Goal: Task Accomplishment & Management: Manage account settings

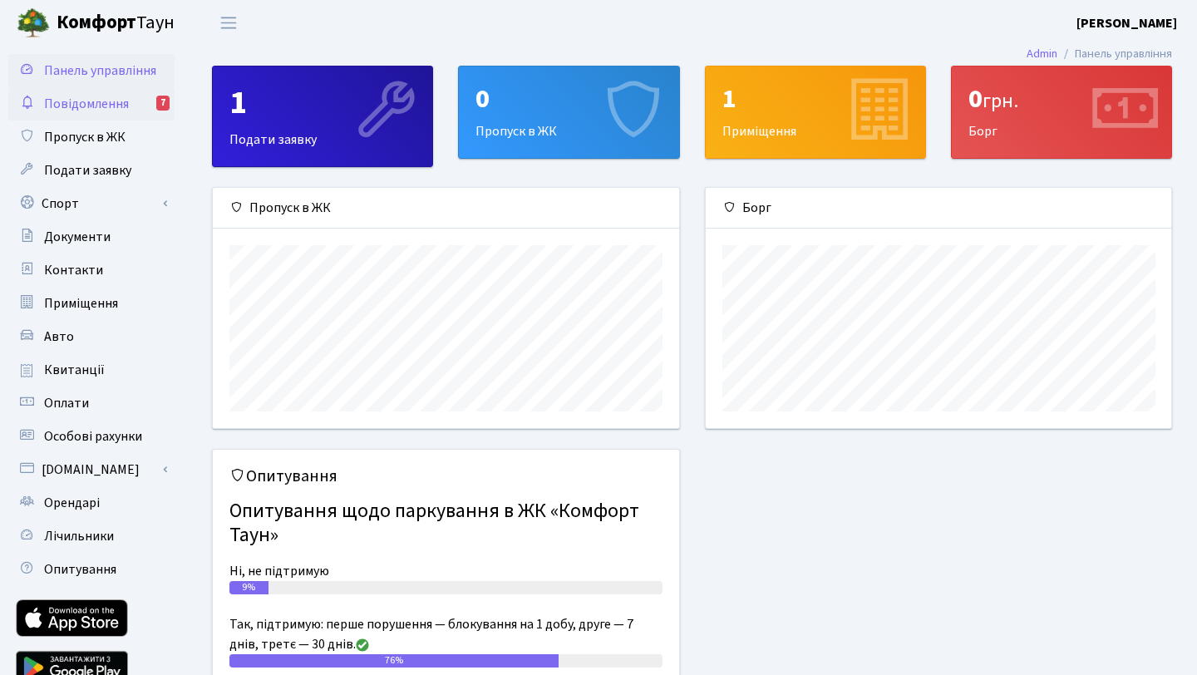
click at [108, 103] on span "Повідомлення" at bounding box center [86, 104] width 85 height 18
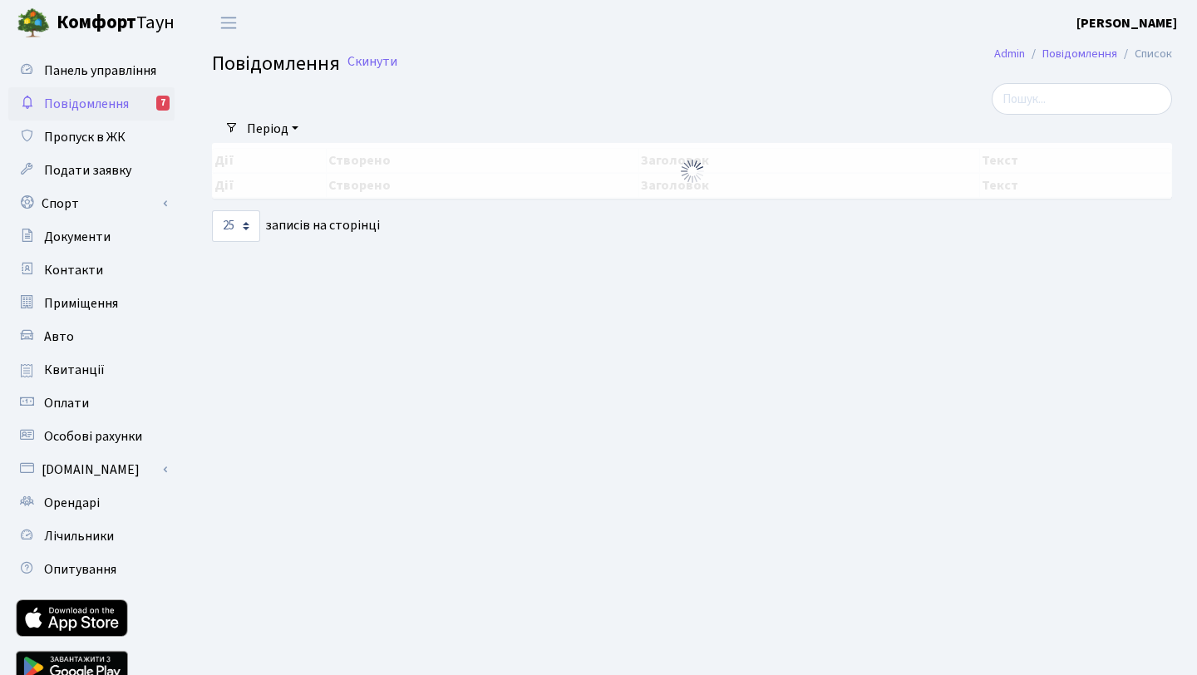
select select "25"
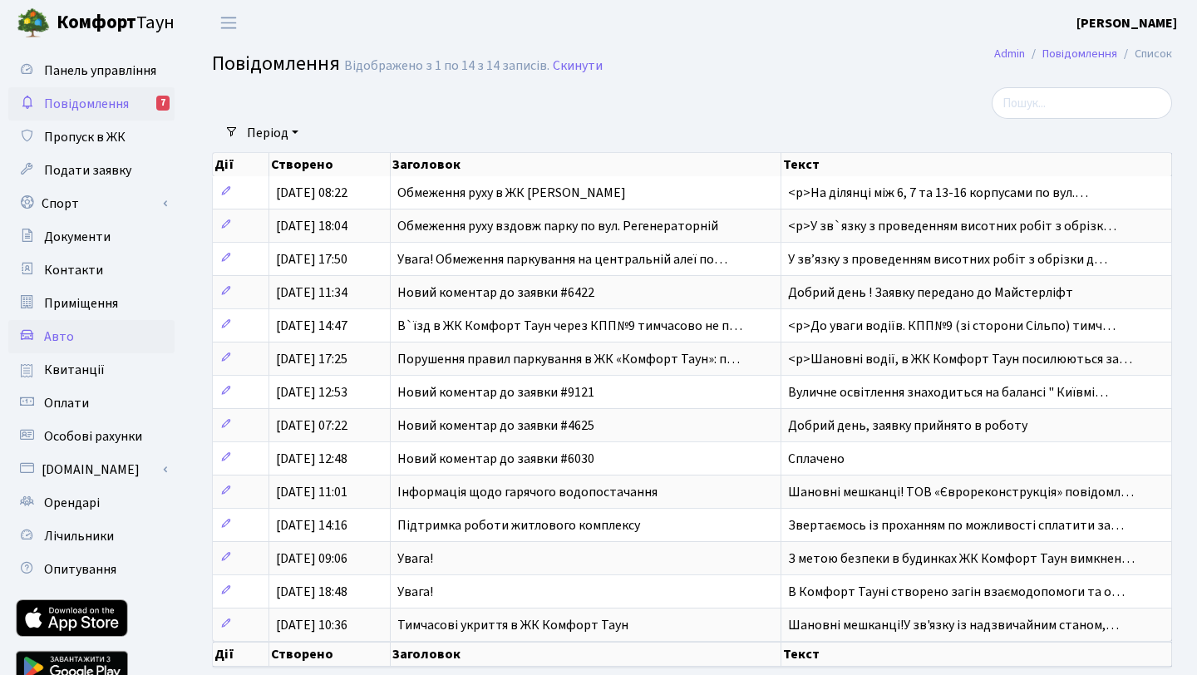
click at [78, 337] on link "Авто" at bounding box center [91, 336] width 166 height 33
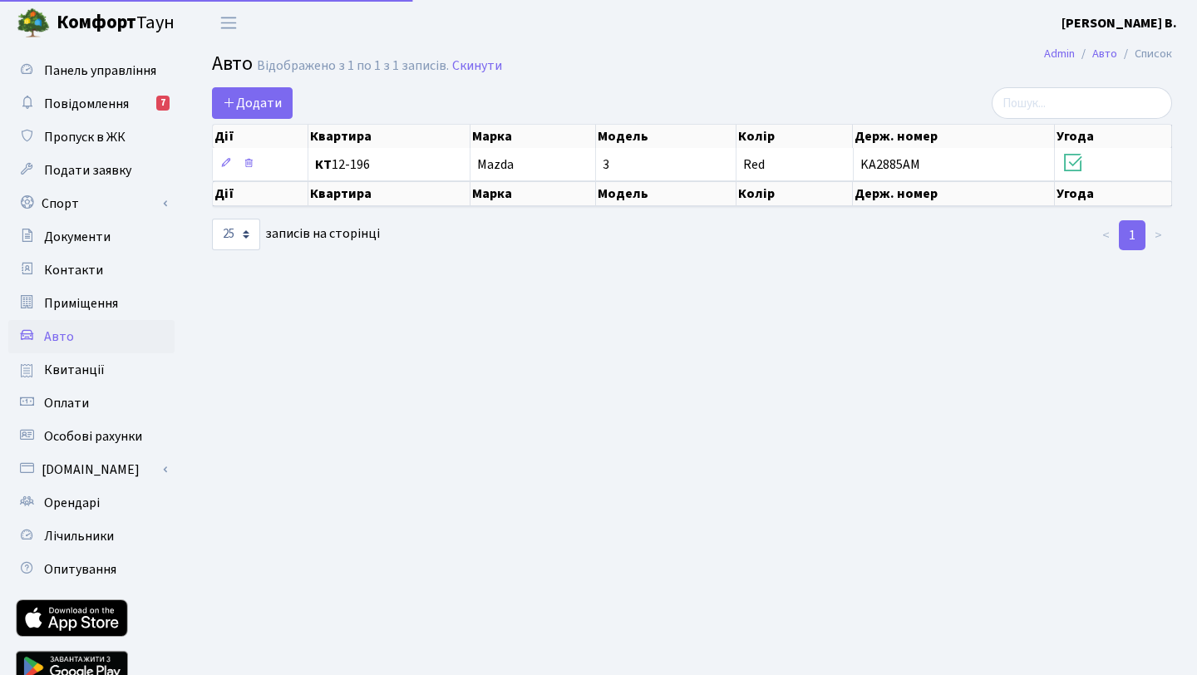
select select "25"
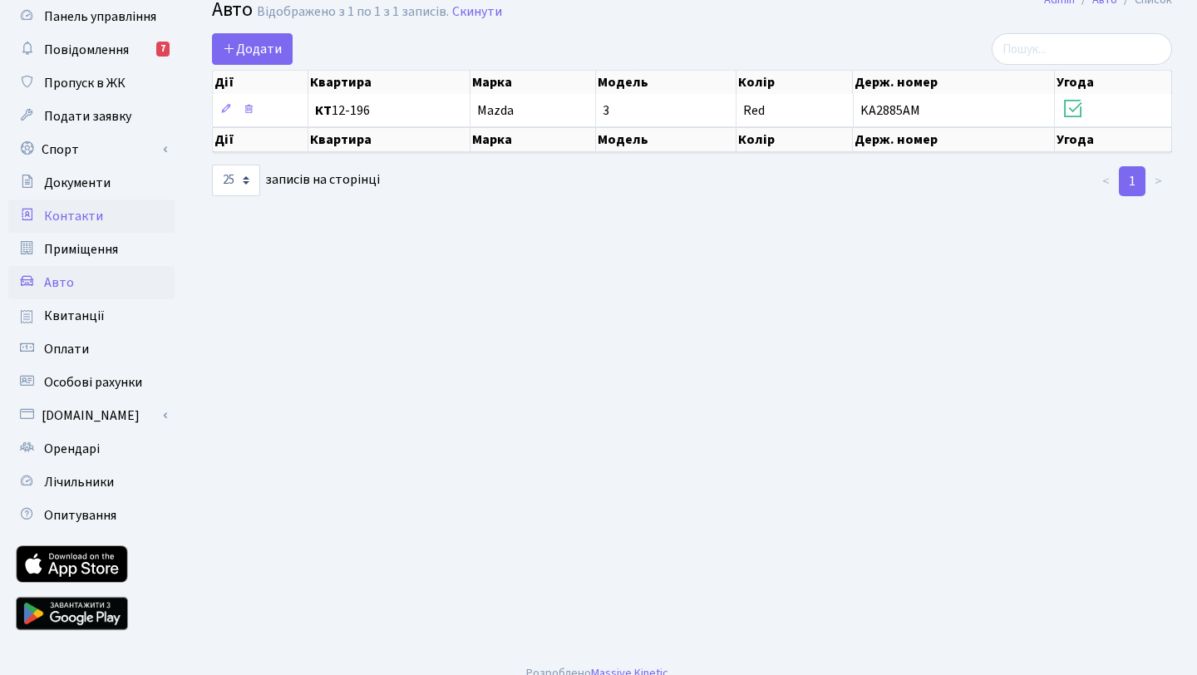
scroll to position [62, 0]
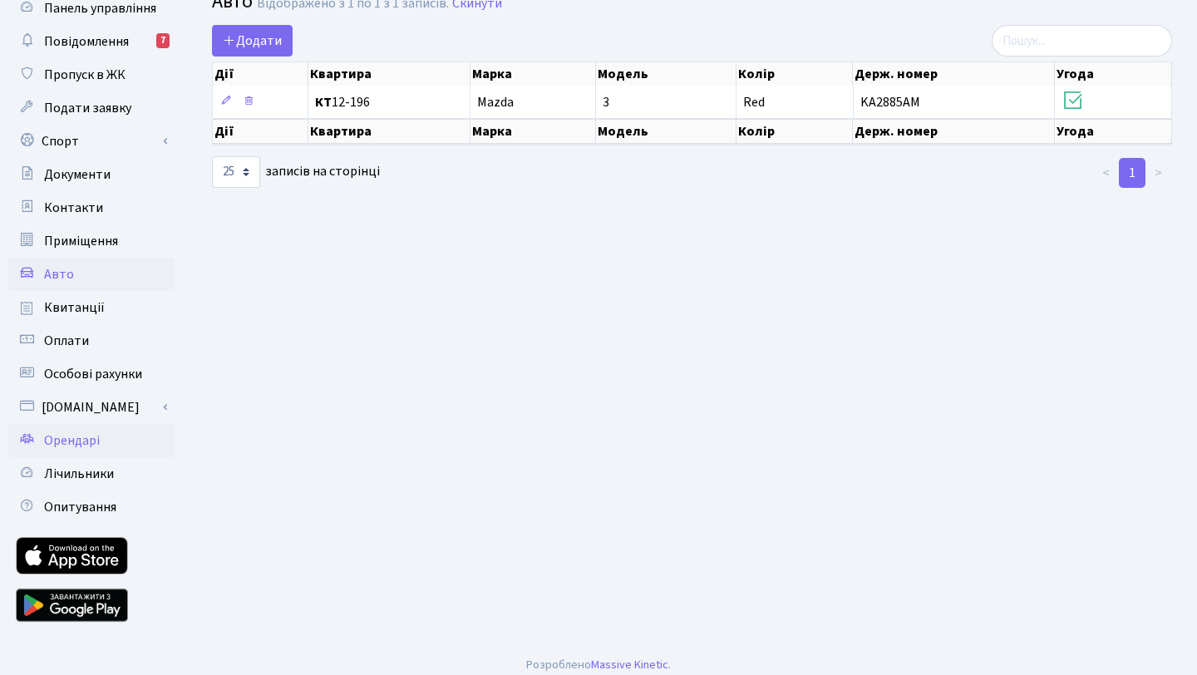
click at [100, 441] on link "Орендарі" at bounding box center [91, 440] width 166 height 33
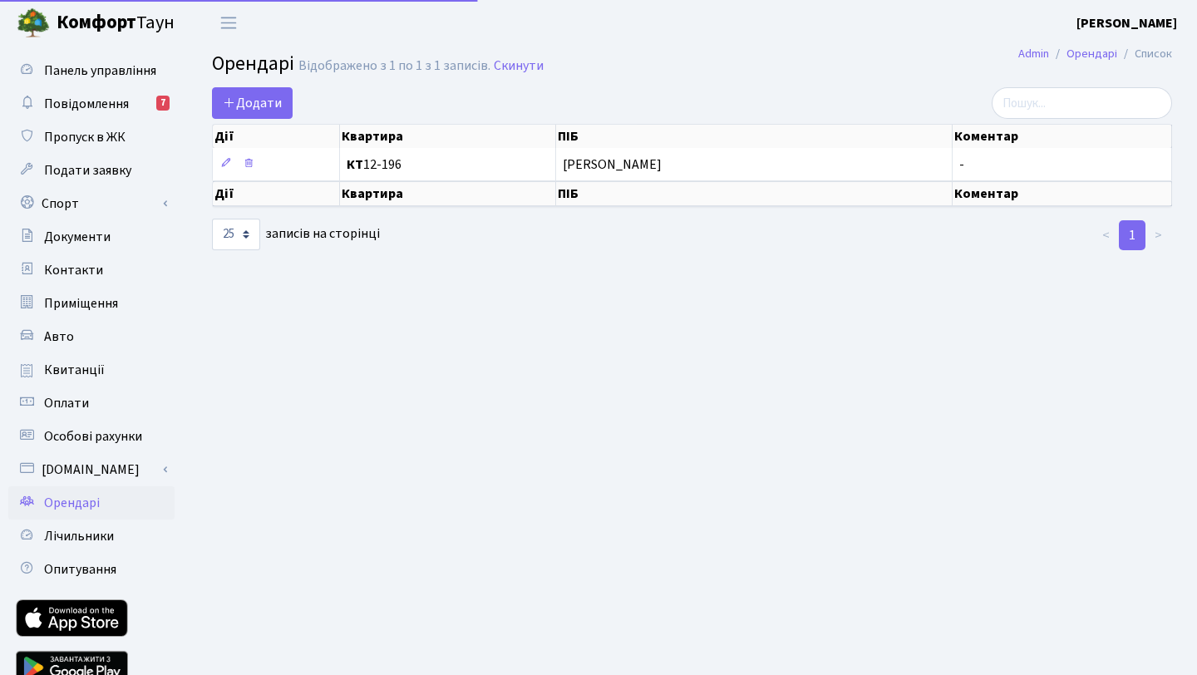
select select "25"
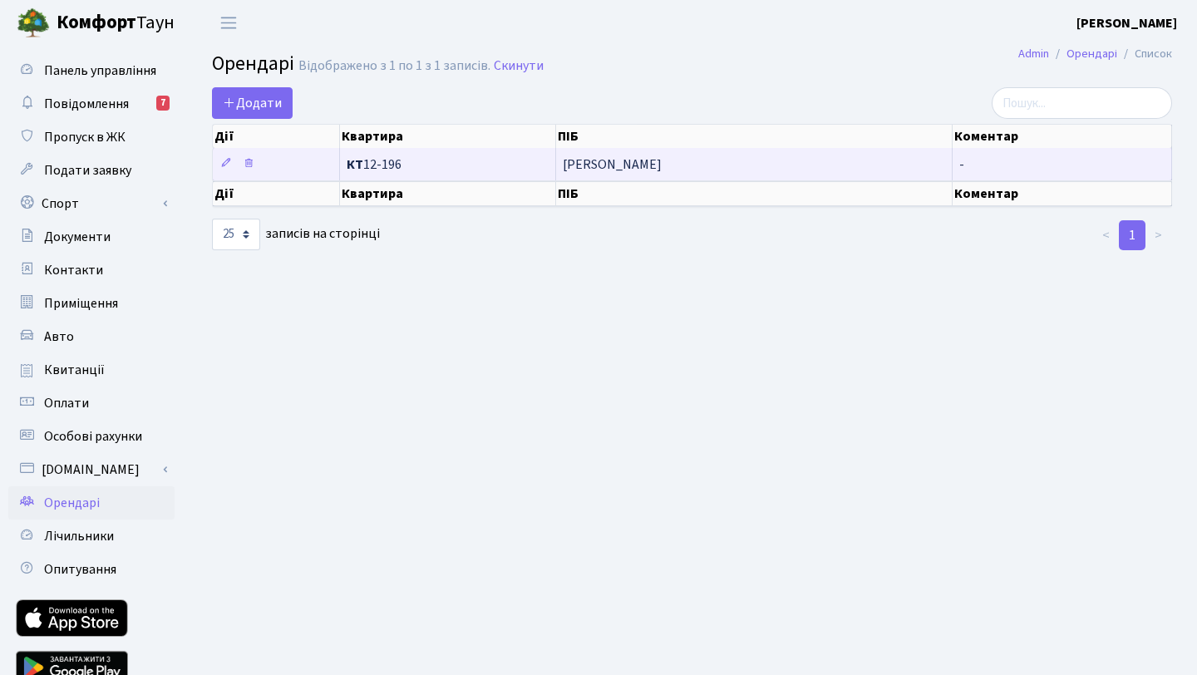
click at [534, 152] on td "КТ 12-196" at bounding box center [448, 164] width 216 height 32
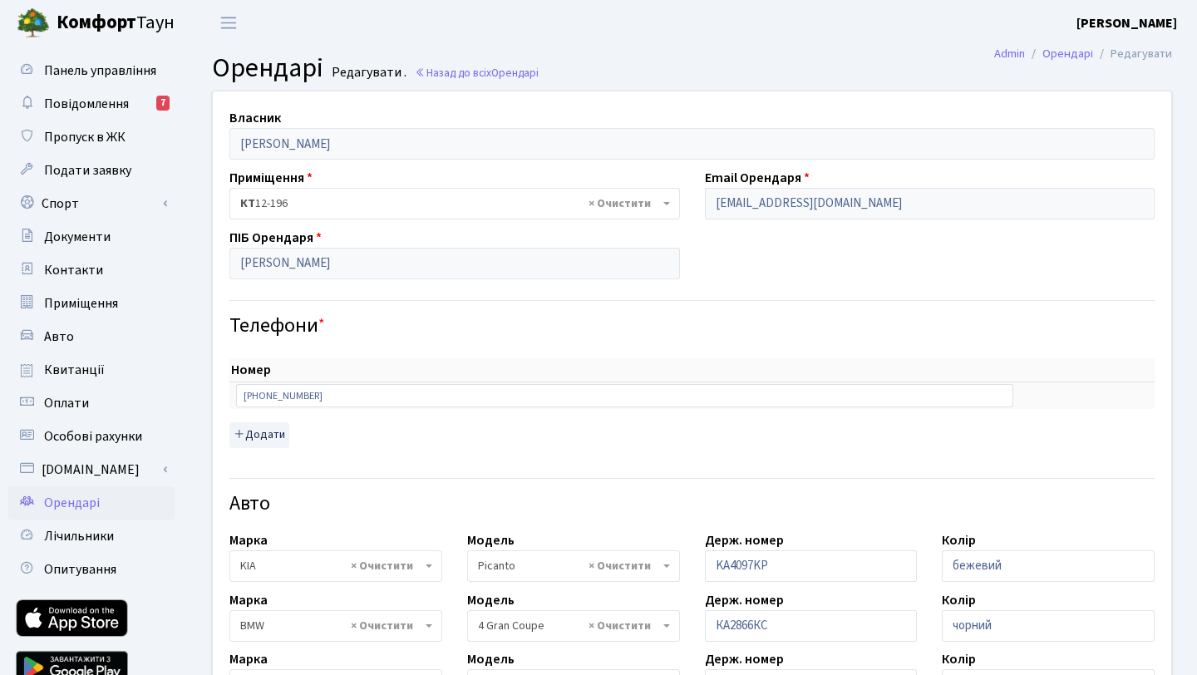
select select "1172"
select select "224"
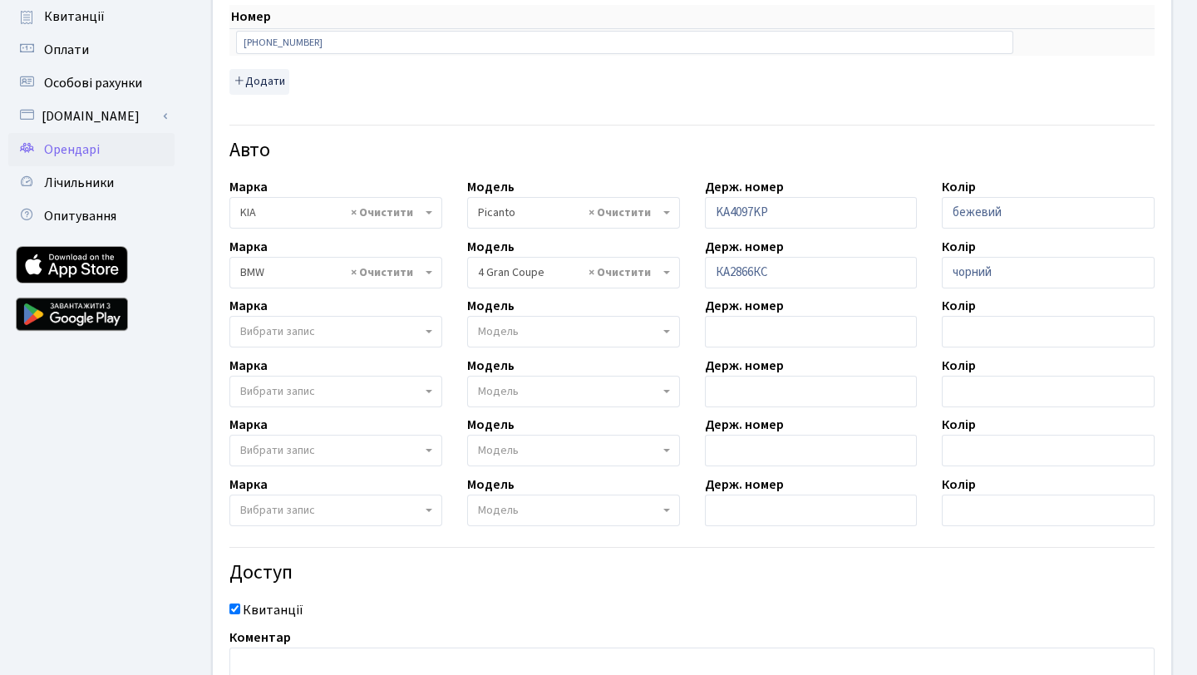
scroll to position [354, 0]
click at [377, 326] on span "Вибрати запис" at bounding box center [330, 331] width 181 height 17
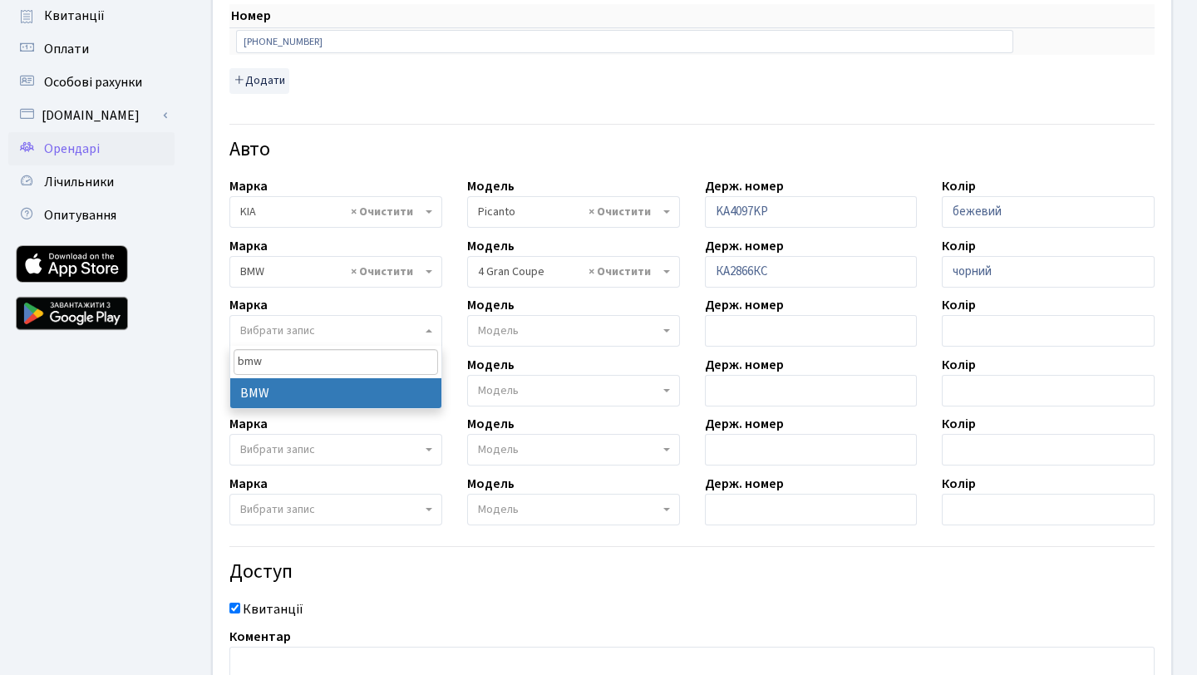
type input "bmw"
select select "19"
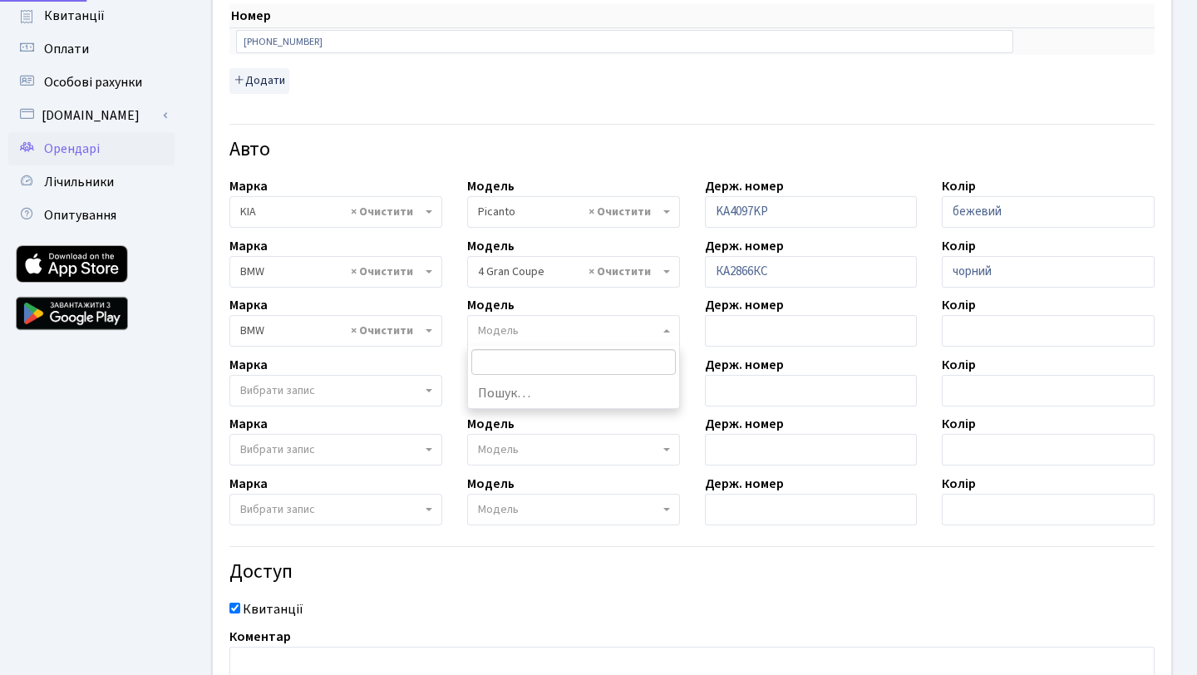
click at [532, 332] on span "Модель" at bounding box center [568, 331] width 181 height 17
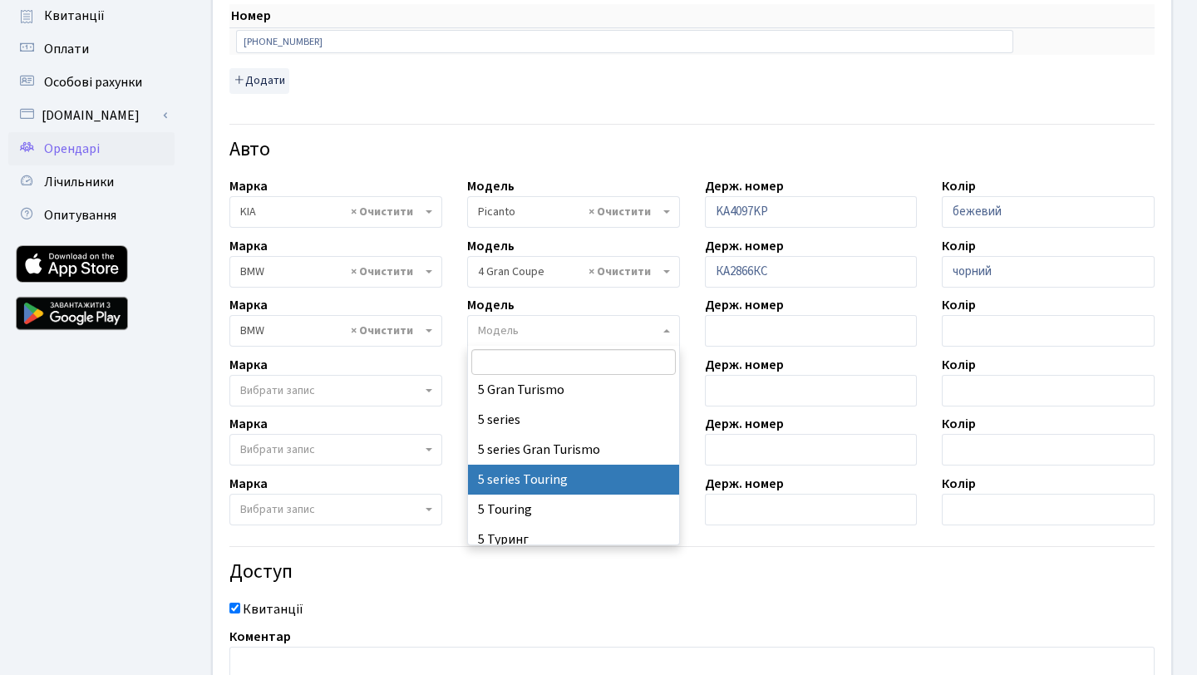
scroll to position [872, 0]
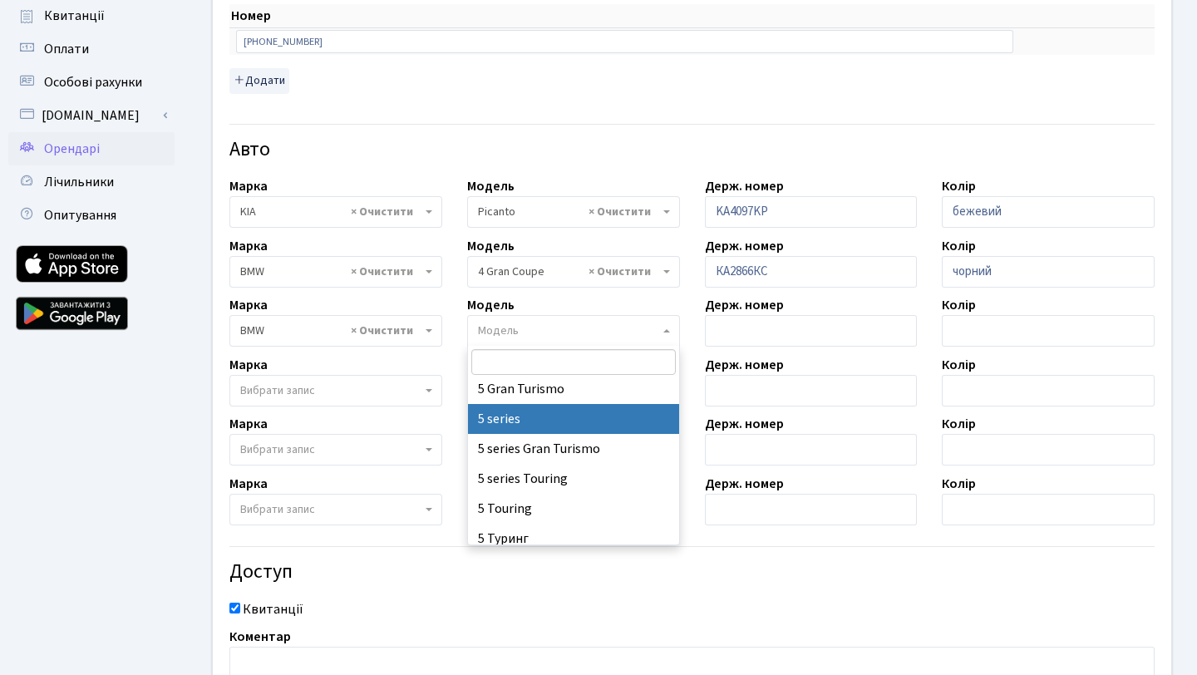
select select "4562"
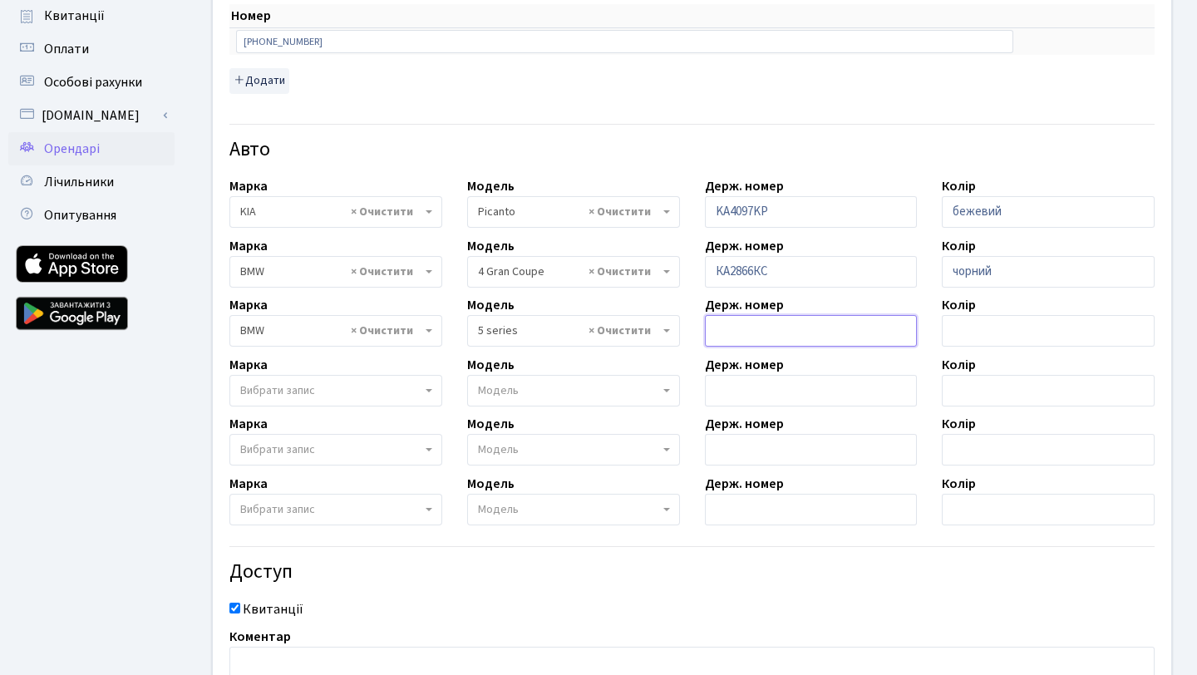
click at [770, 337] on input "text" at bounding box center [811, 331] width 213 height 32
type input "KA9333AP"
click at [1024, 338] on input "text" at bounding box center [1048, 331] width 213 height 32
drag, startPoint x: 1019, startPoint y: 276, endPoint x: 850, endPoint y: 276, distance: 169.6
click at [849, 276] on div "Власник Малюк Богдан Володимирович Приміщення - <b>КТ</b>&nbsp;&nbsp;&nbsp;&nbs…" at bounding box center [691, 230] width 983 height 986
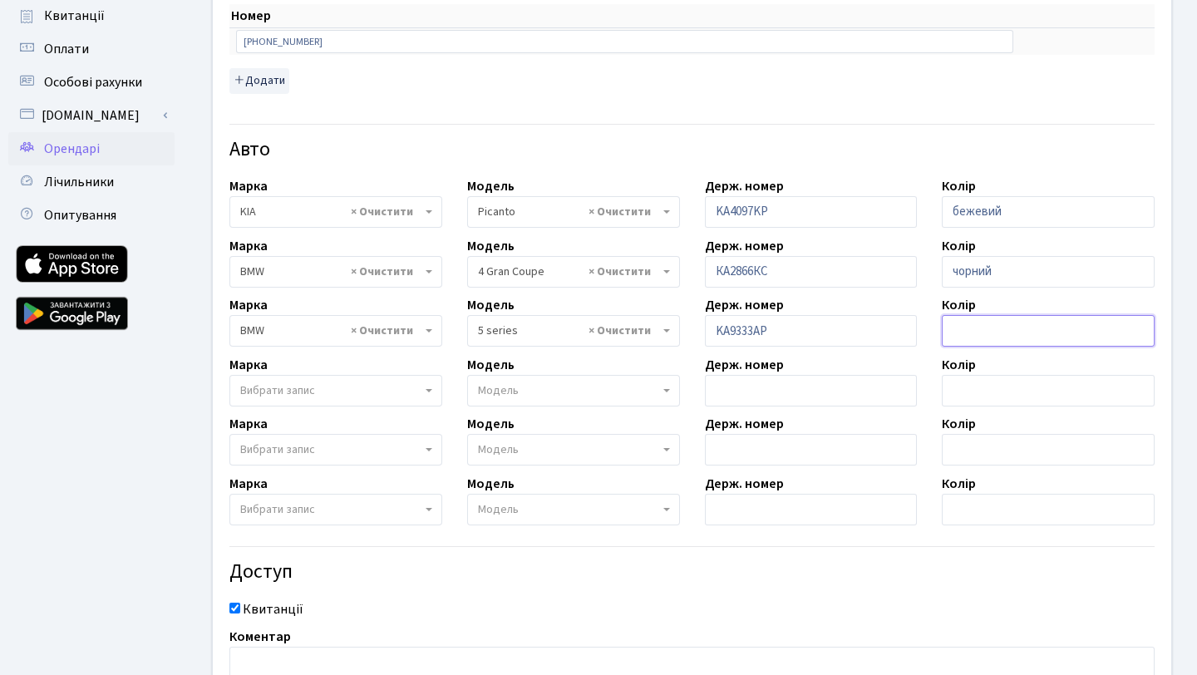
click at [958, 328] on input "text" at bounding box center [1048, 331] width 213 height 32
paste input "чорний"
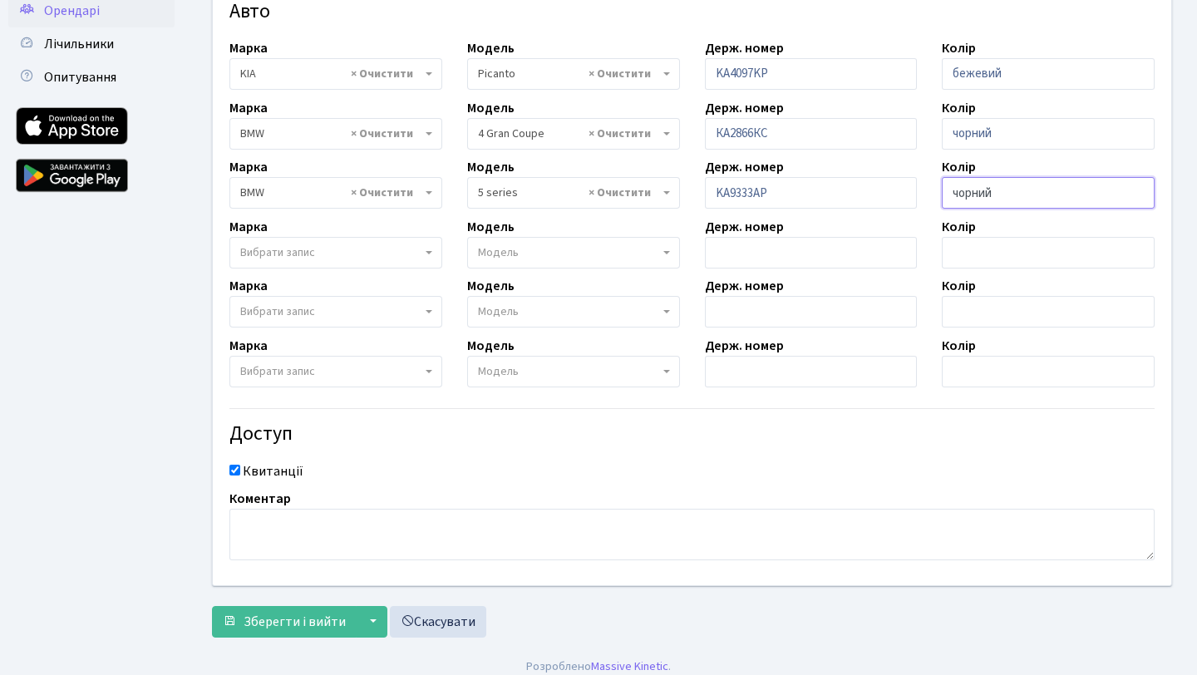
scroll to position [504, 0]
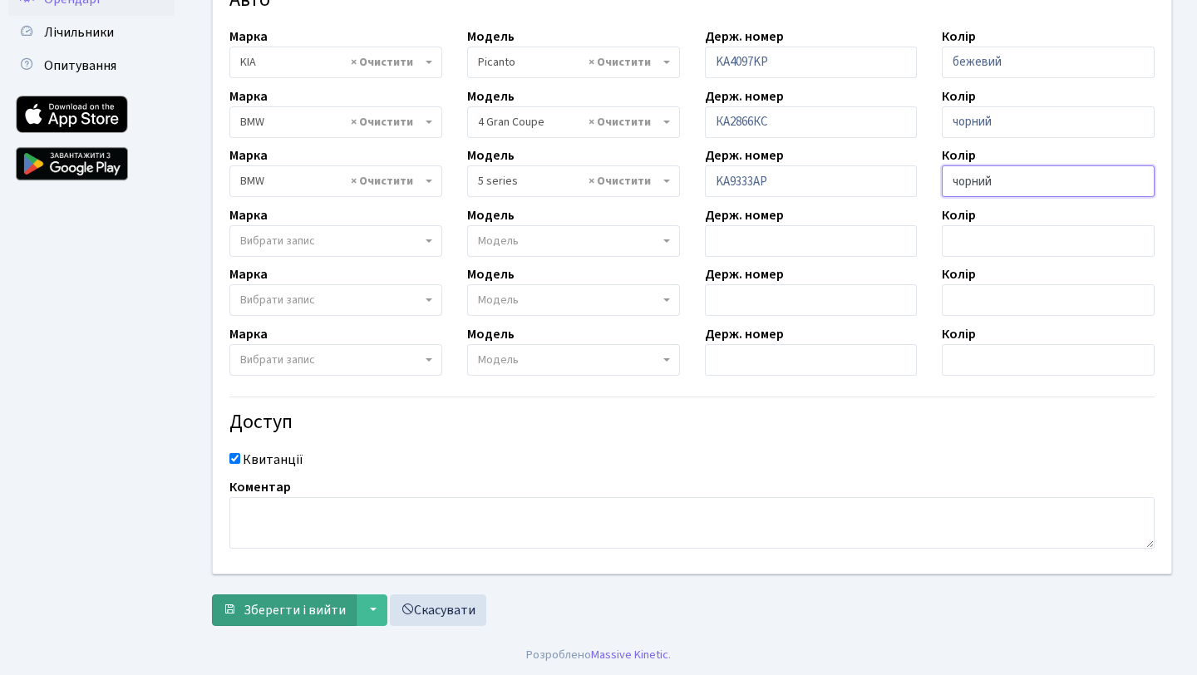
type input "чорний"
click at [311, 616] on span "Зберегти і вийти" at bounding box center [295, 610] width 102 height 18
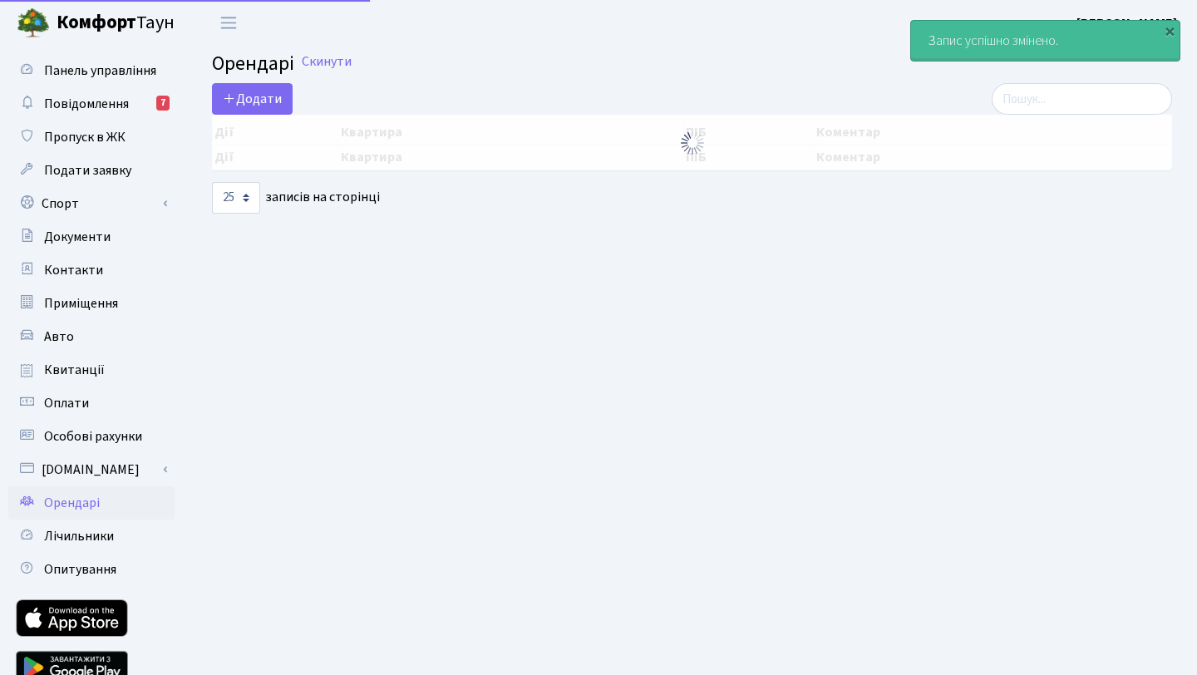
select select "25"
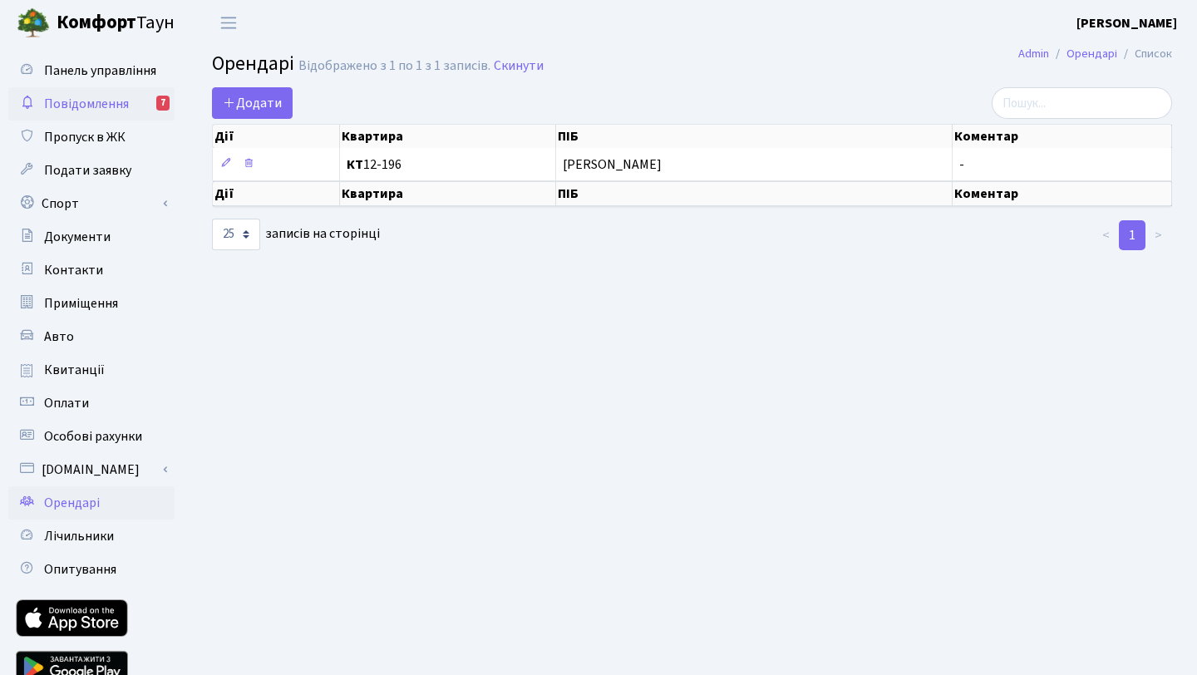
click at [101, 101] on span "Повідомлення" at bounding box center [86, 104] width 85 height 18
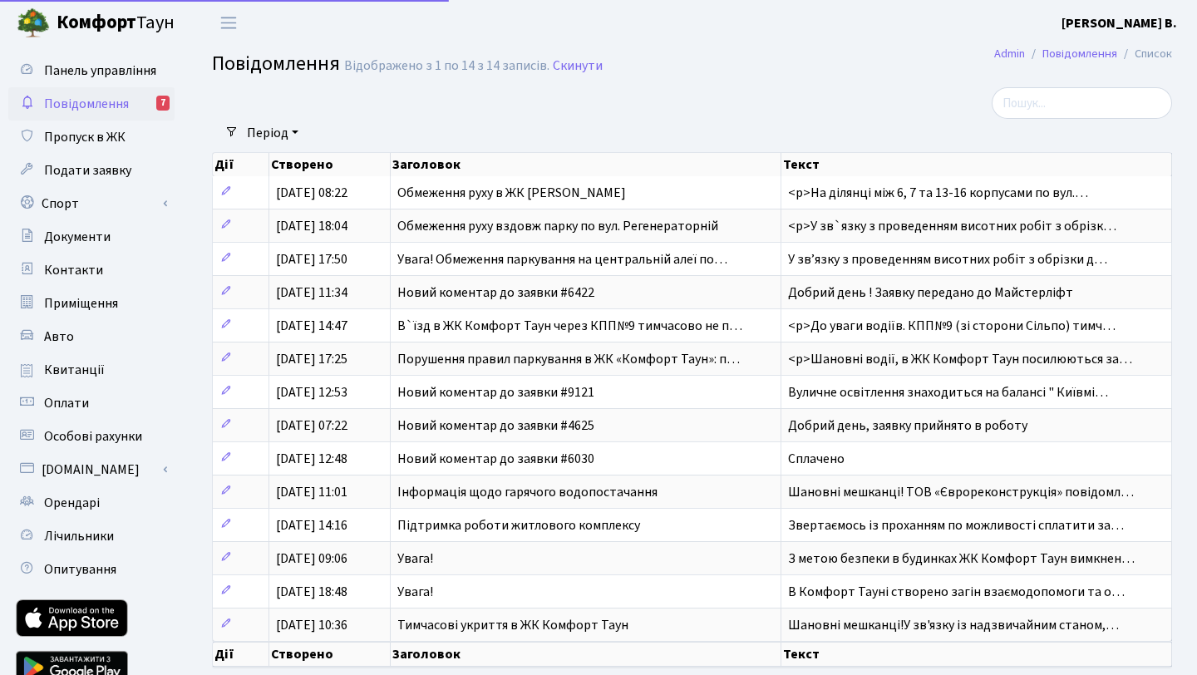
select select "25"
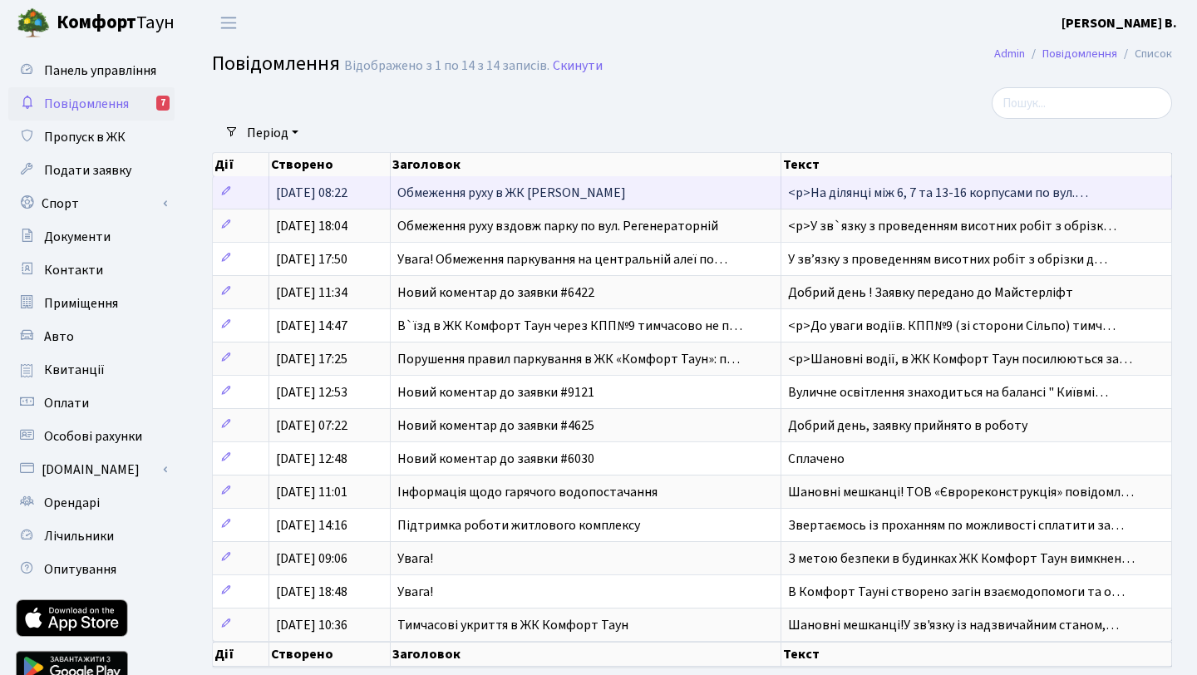
scroll to position [79, 0]
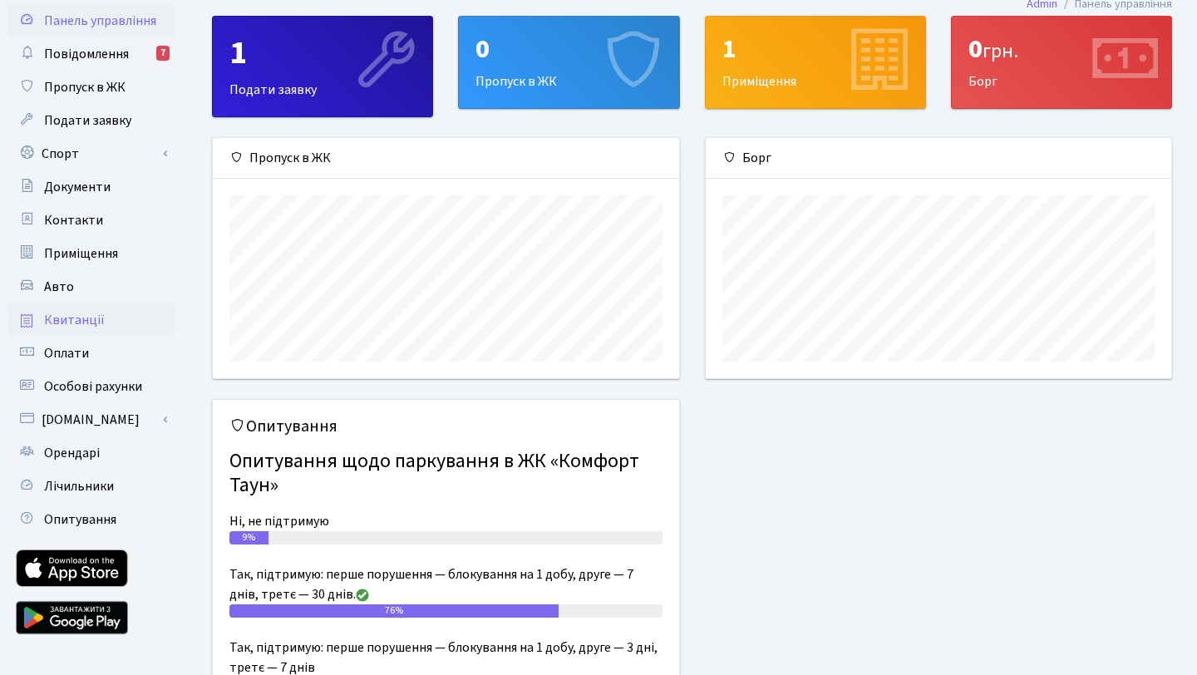
scroll to position [62, 0]
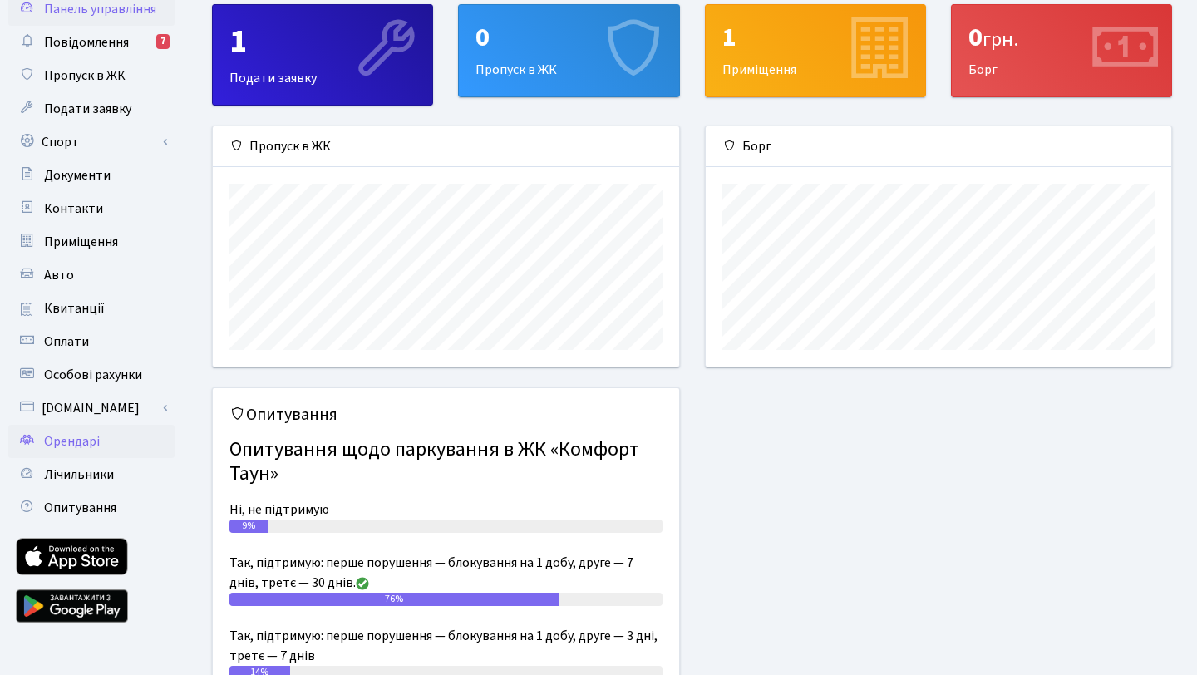
click at [101, 448] on link "Орендарі" at bounding box center [91, 441] width 166 height 33
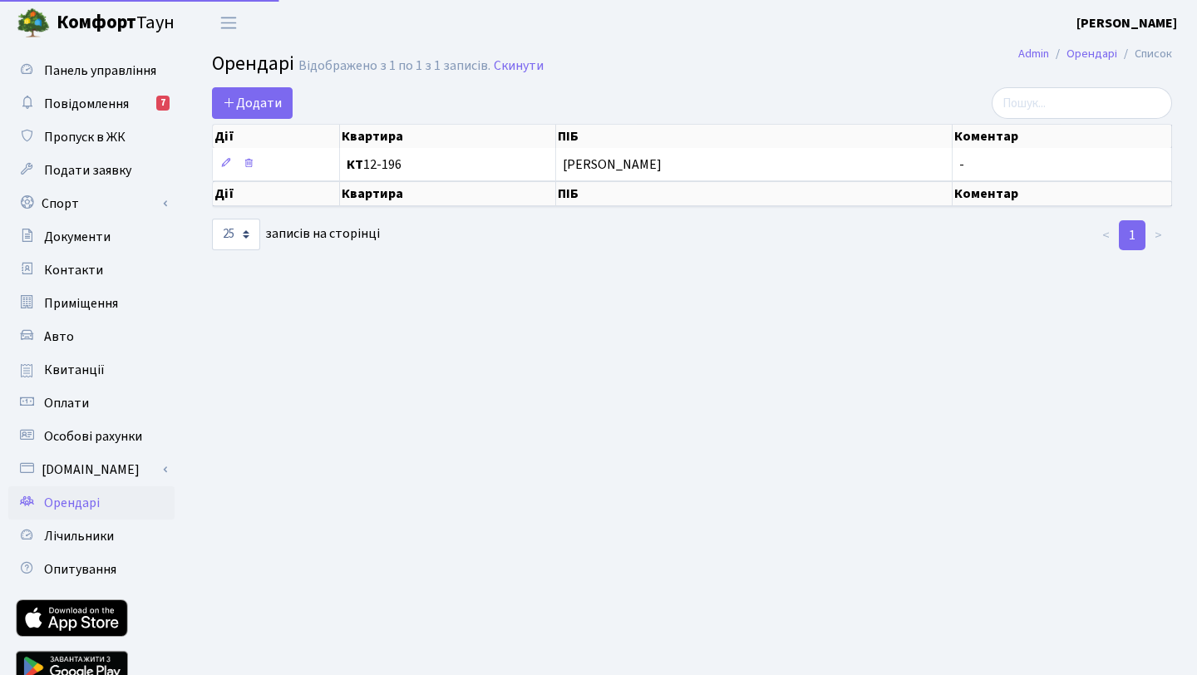
select select "25"
click at [1094, 52] on link "Орендарі" at bounding box center [1092, 53] width 51 height 17
select select "25"
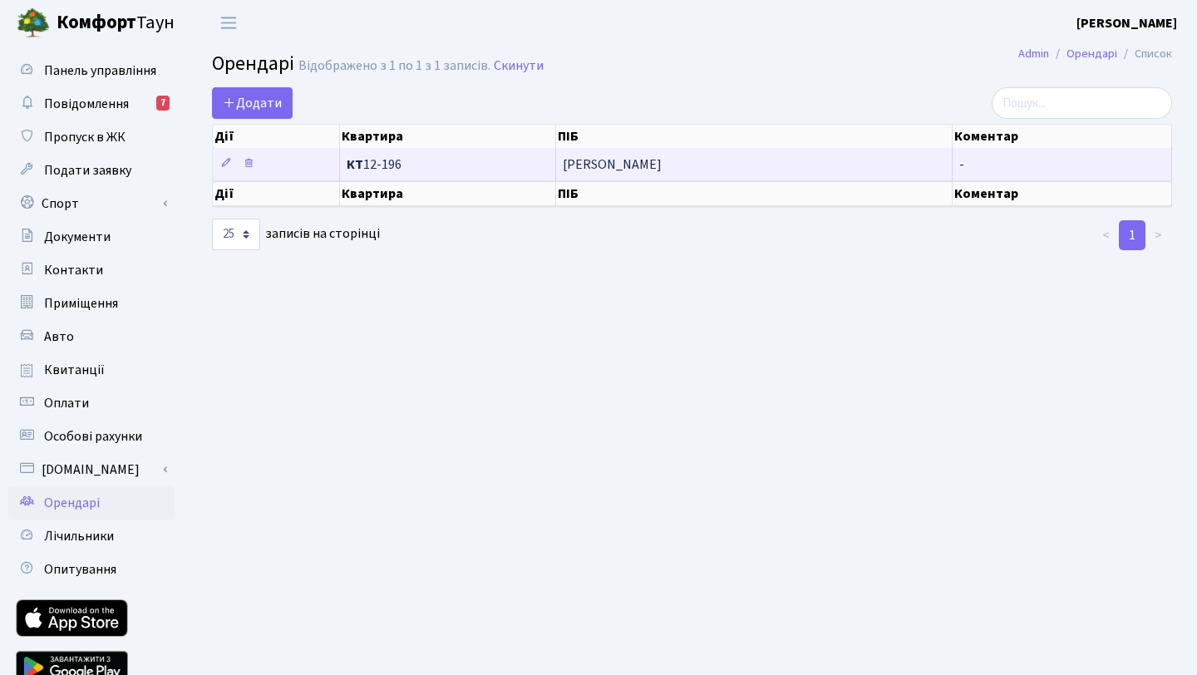
click at [919, 161] on span "[PERSON_NAME]" at bounding box center [754, 164] width 382 height 13
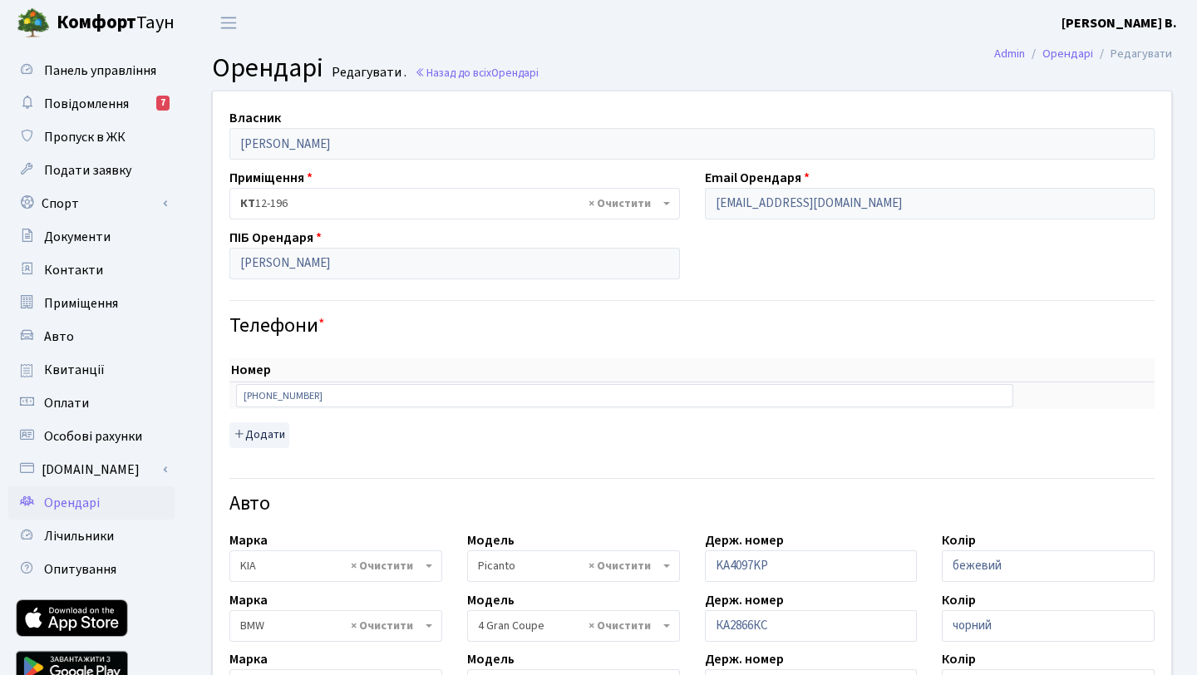
select select "1172"
select select "224"
select select "4562"
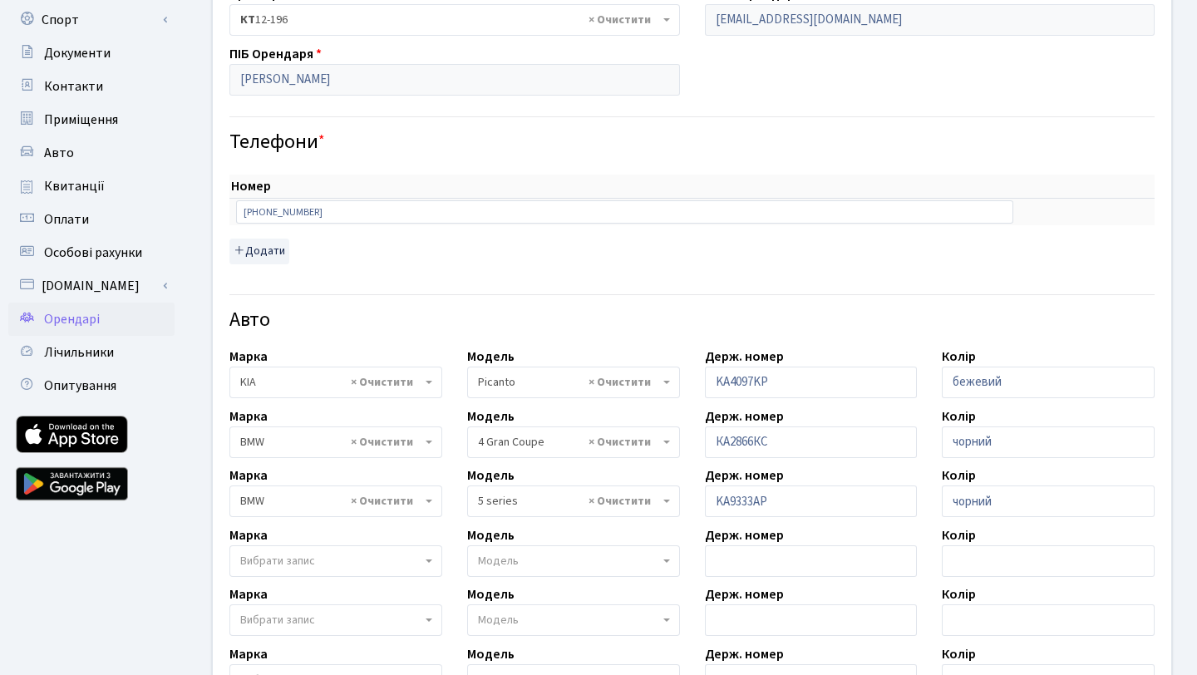
scroll to position [293, 0]
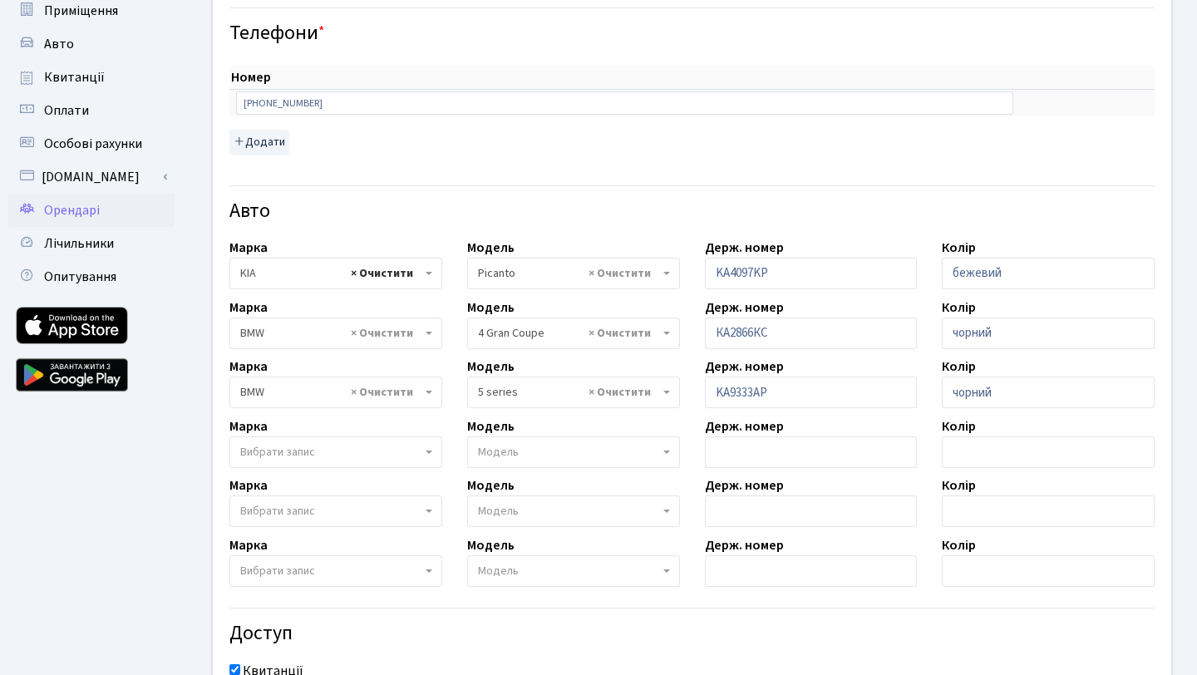
select select
click at [581, 265] on span "Модель" at bounding box center [568, 273] width 181 height 17
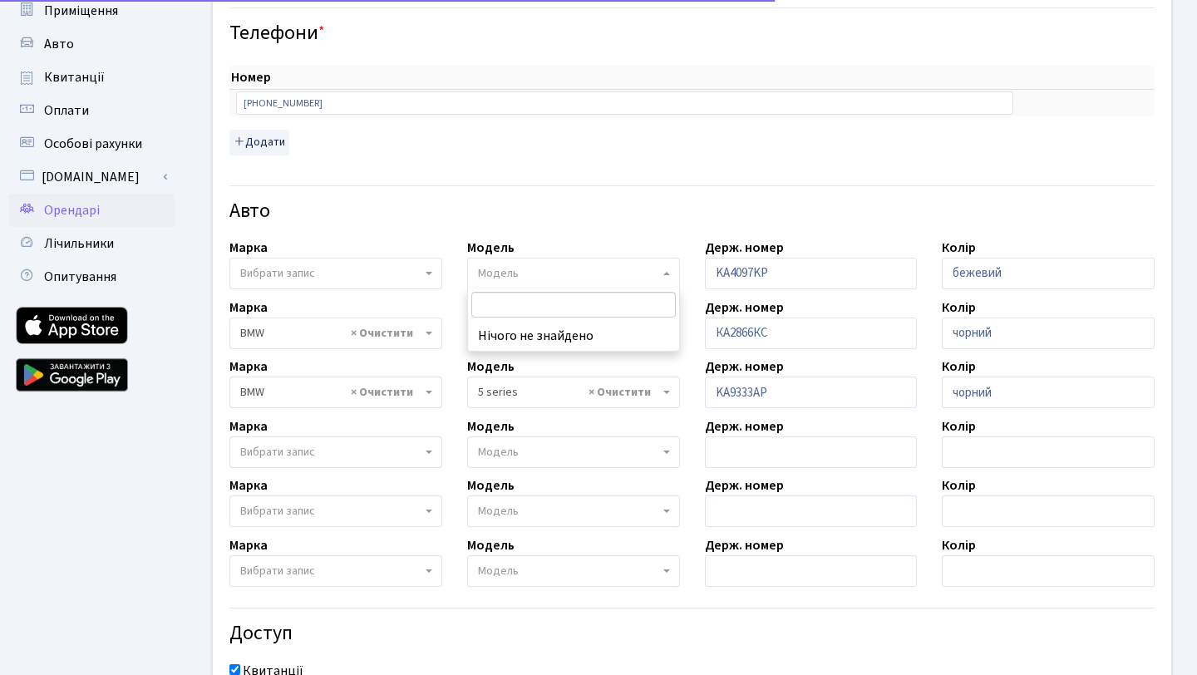
click at [615, 208] on h4 "Авто" at bounding box center [691, 212] width 925 height 24
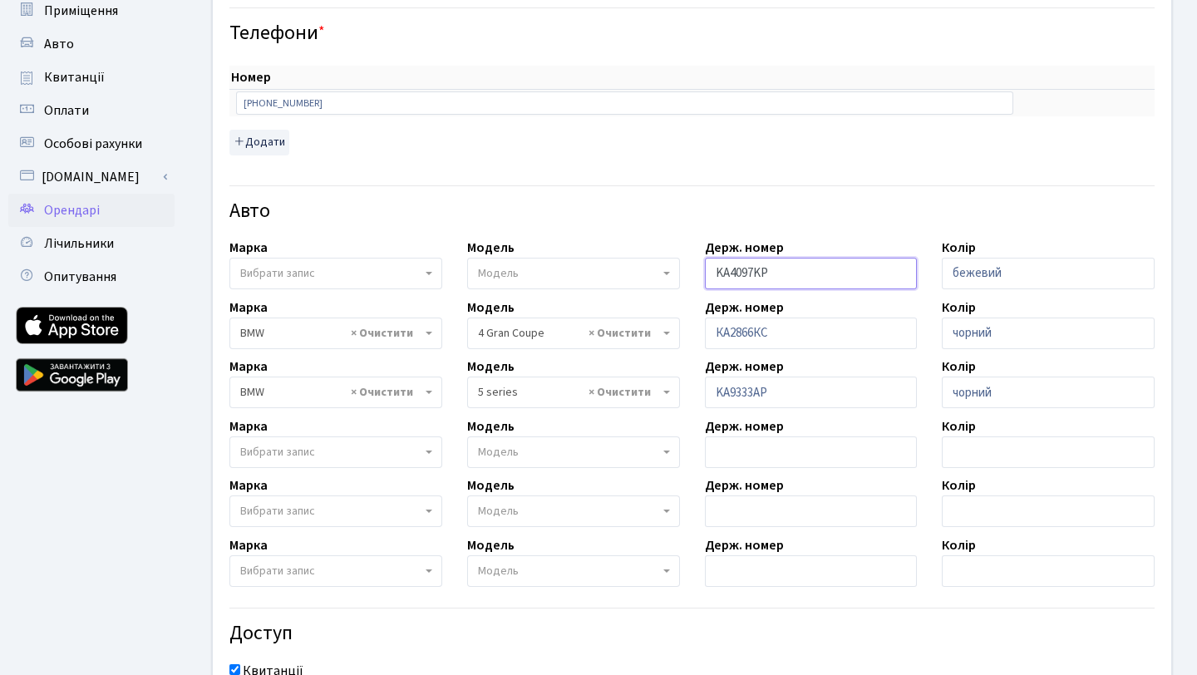
click at [784, 273] on input "KA4097KP" at bounding box center [811, 274] width 213 height 32
click at [1088, 272] on input "бежевий" at bounding box center [1048, 274] width 213 height 32
click at [931, 224] on div "Авто" at bounding box center [692, 201] width 950 height 58
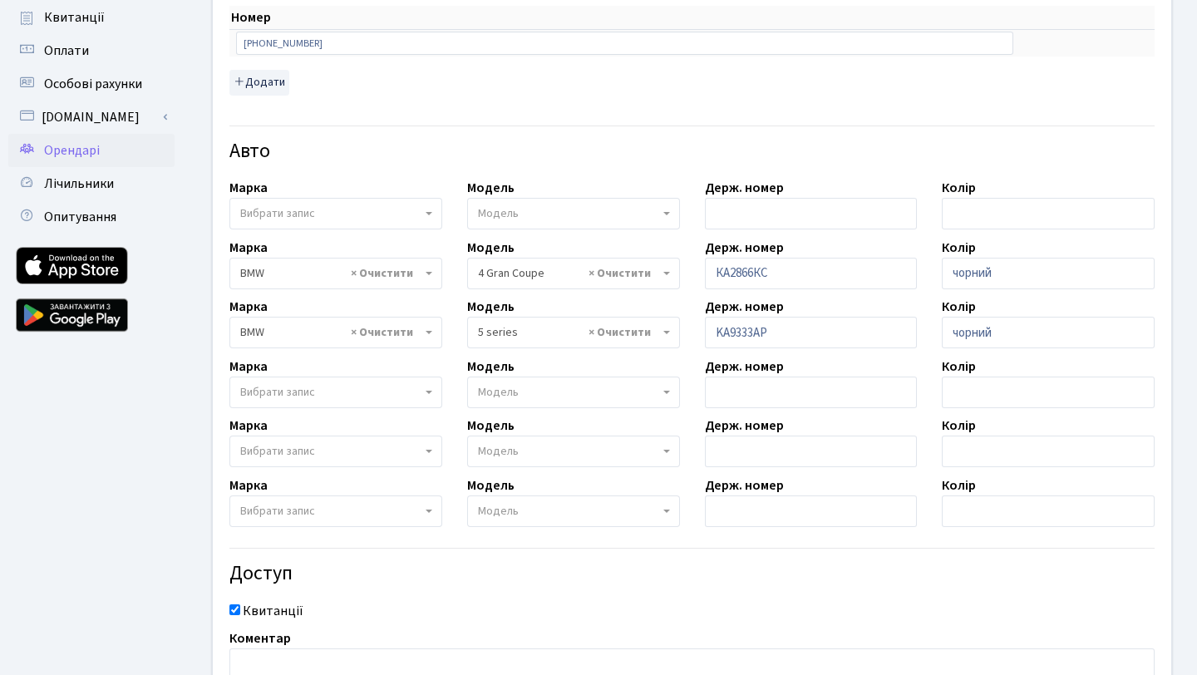
scroll to position [490, 0]
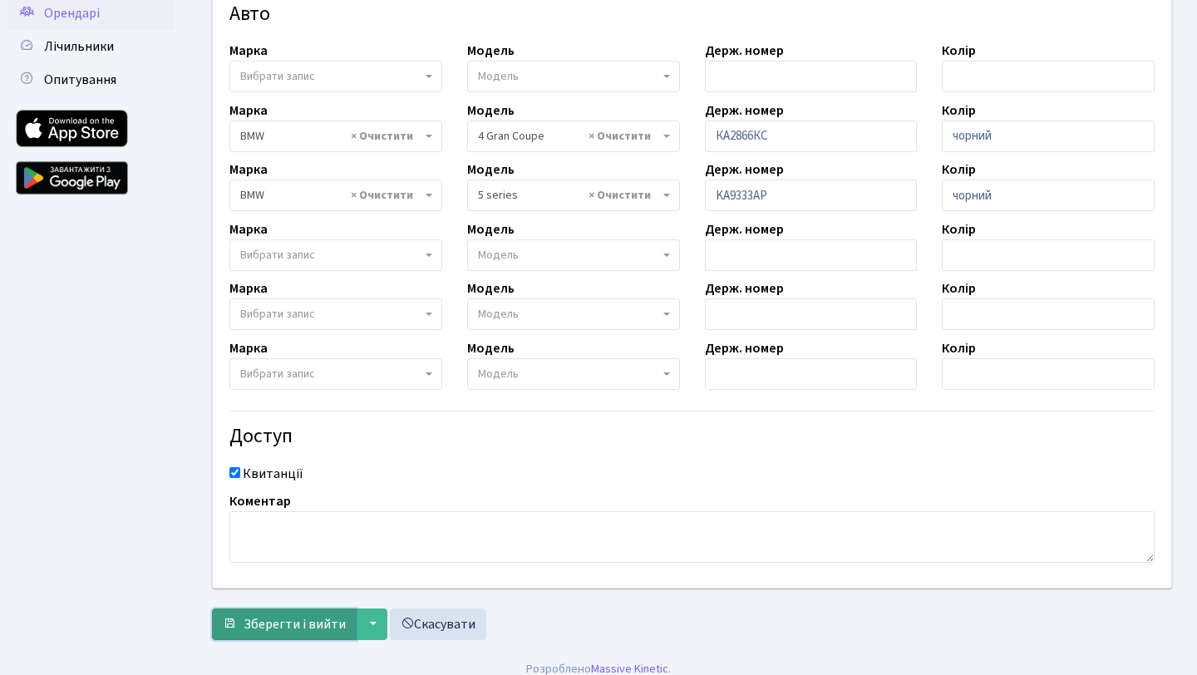
click at [286, 623] on span "Зберегти і вийти" at bounding box center [295, 624] width 102 height 18
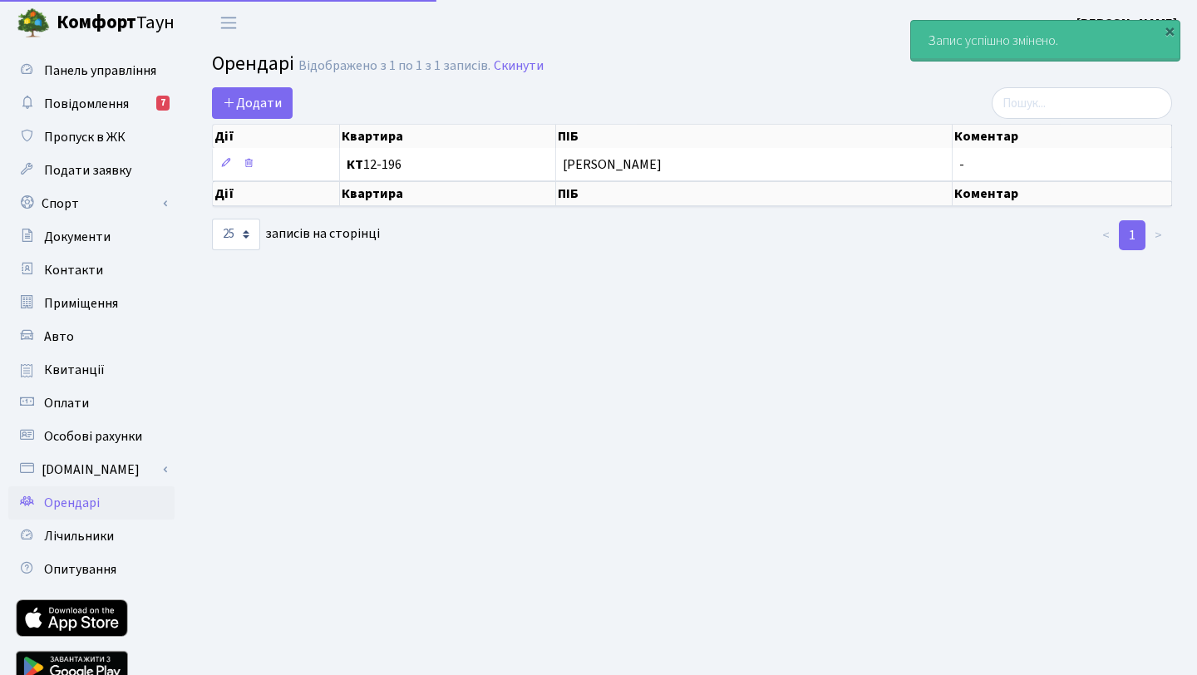
select select "25"
click at [1169, 24] on div "×" at bounding box center [1169, 30] width 17 height 17
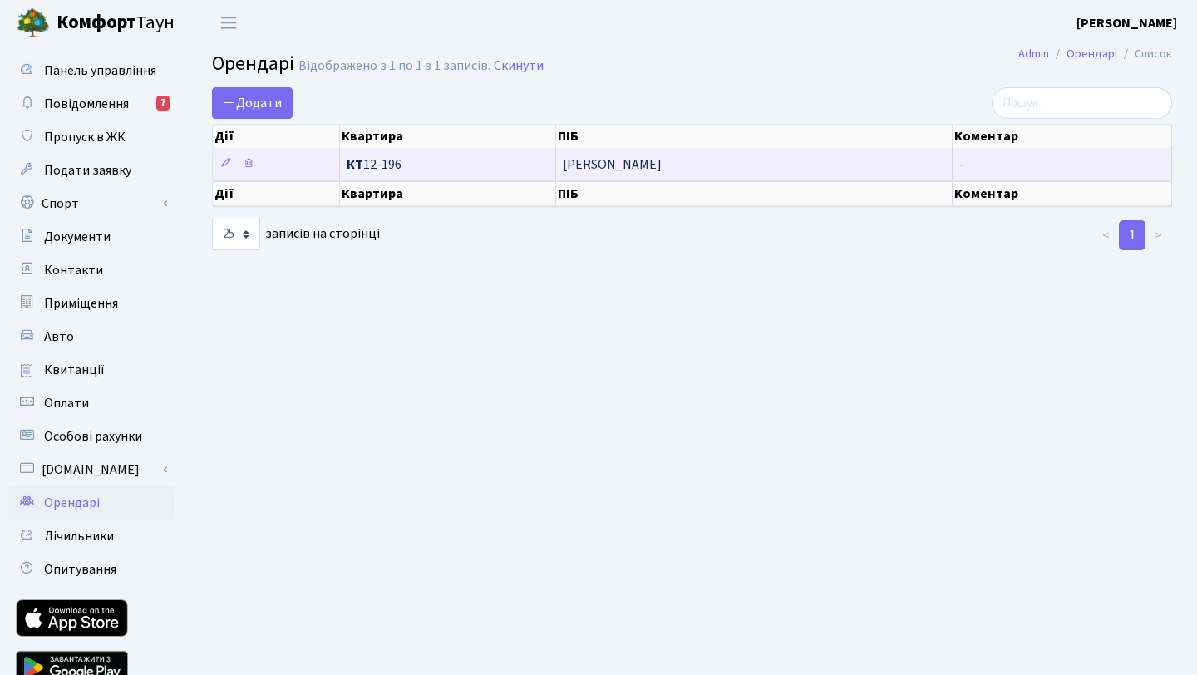
click at [840, 166] on span "[PERSON_NAME]" at bounding box center [754, 164] width 382 height 13
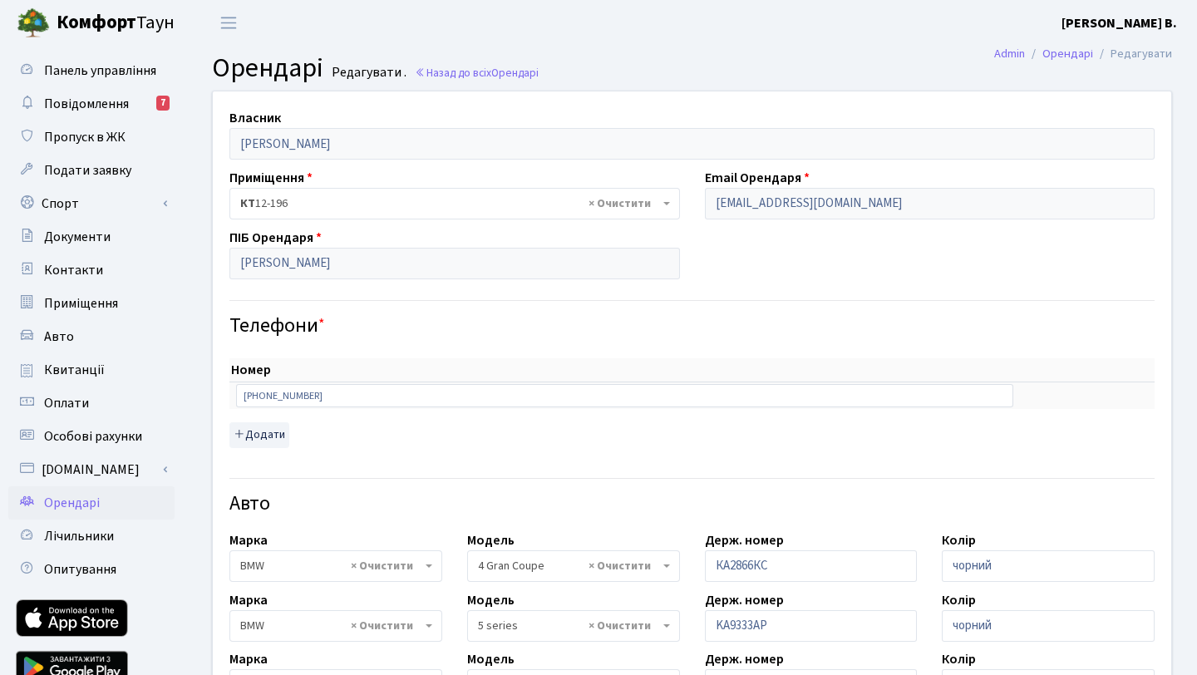
select select "224"
select select "4562"
